Goal: Task Accomplishment & Management: Complete application form

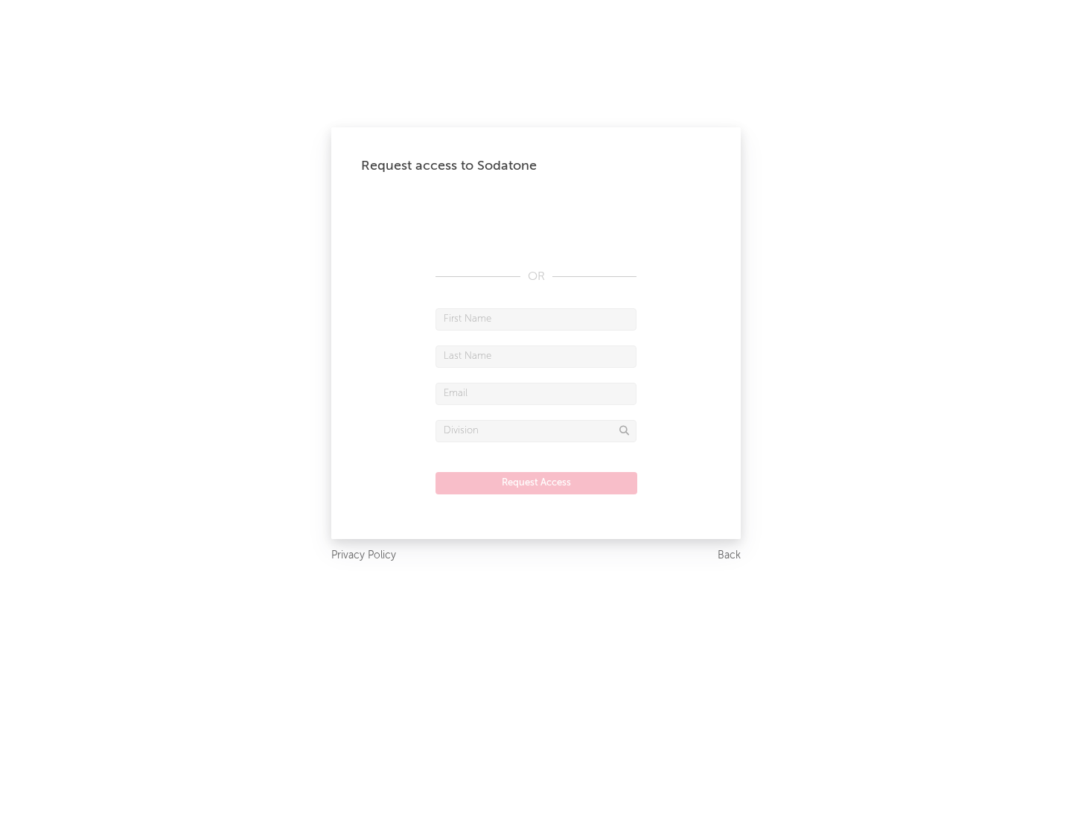
click at [536, 319] on input "text" at bounding box center [536, 319] width 201 height 22
type input "[PERSON_NAME]"
click at [536, 356] on input "text" at bounding box center [536, 356] width 201 height 22
type input "[PERSON_NAME]"
click at [536, 393] on input "text" at bounding box center [536, 394] width 201 height 22
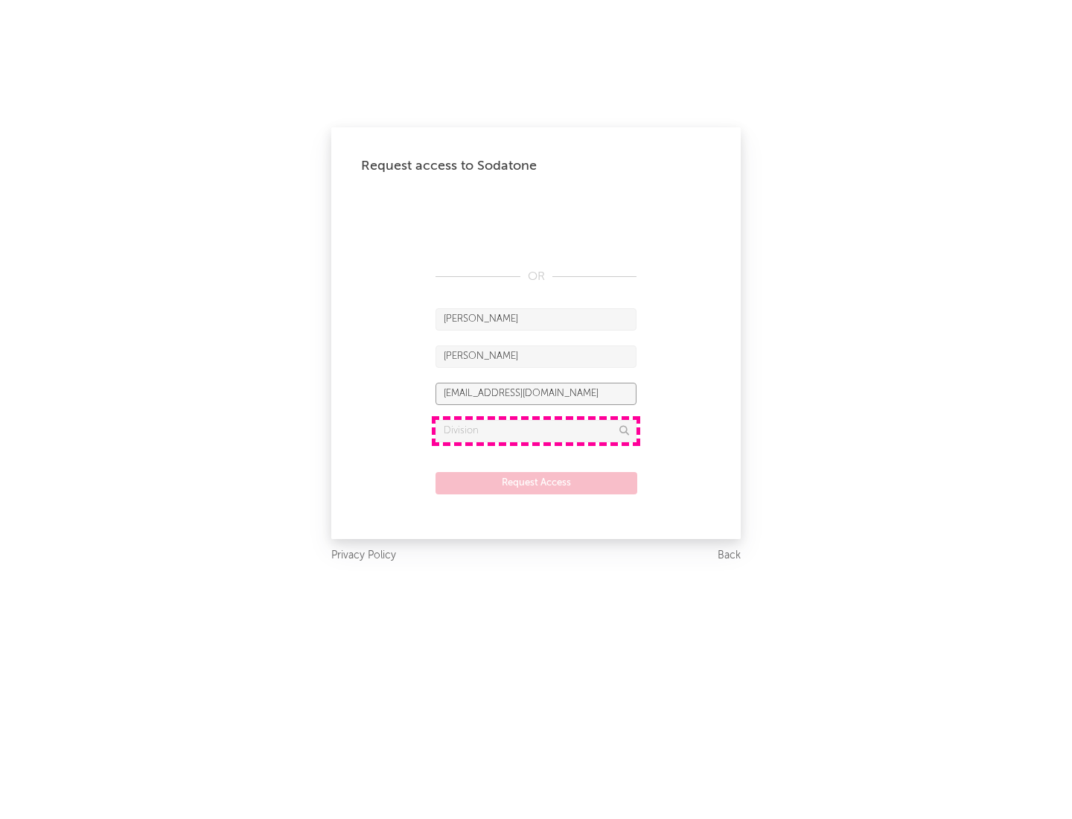
type input "[EMAIL_ADDRESS][DOMAIN_NAME]"
click at [536, 430] on input "text" at bounding box center [536, 431] width 201 height 22
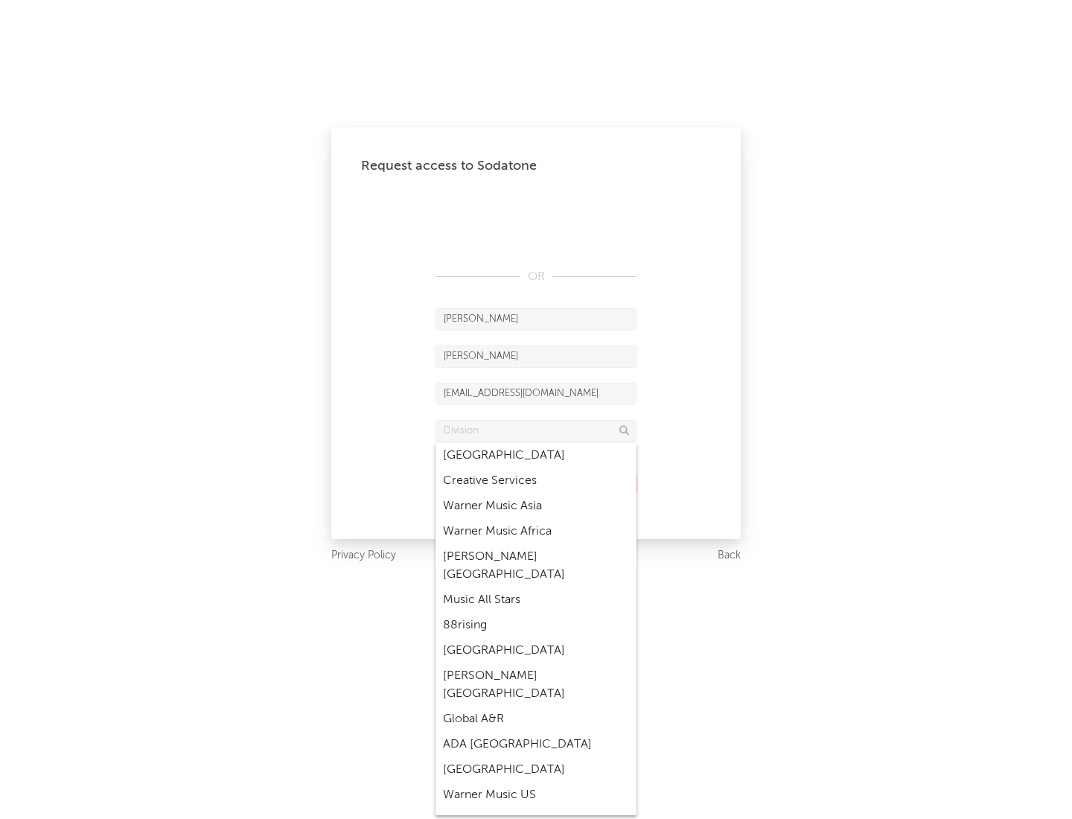
click at [536, 587] on div "Music All Stars" at bounding box center [536, 599] width 201 height 25
type input "Music All Stars"
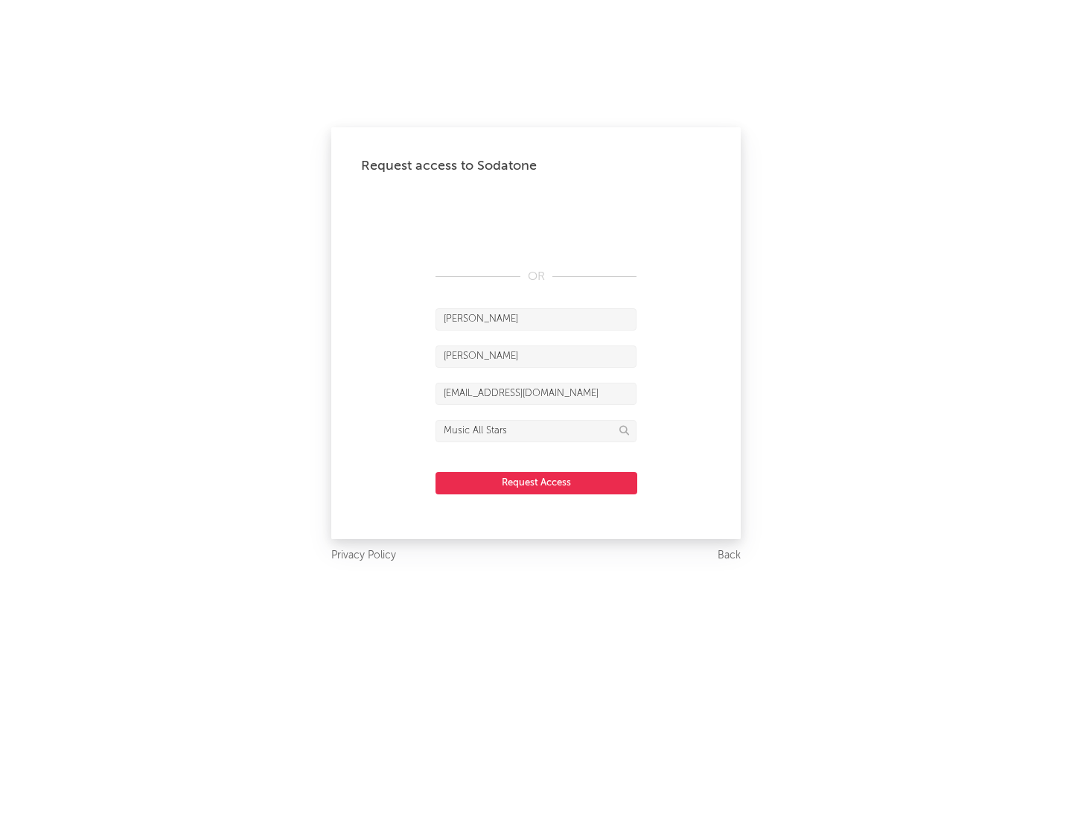
click at [536, 483] on button "Request Access" at bounding box center [537, 483] width 202 height 22
